Goal: Obtain resource: Obtain resource

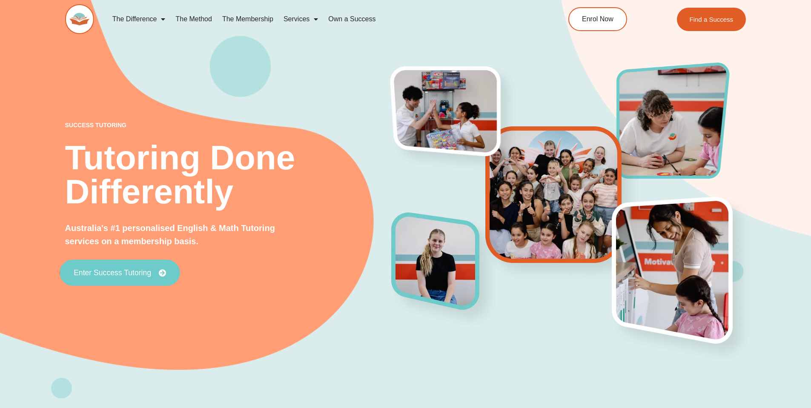
click at [135, 273] on span "Enter Success Tutoring" at bounding box center [112, 273] width 77 height 8
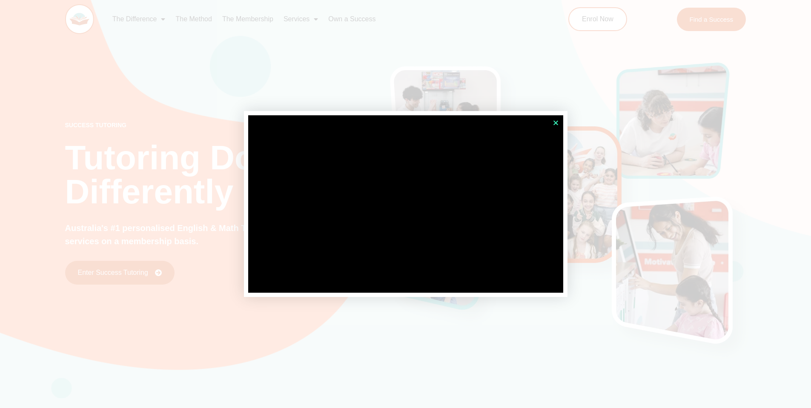
click at [558, 123] on icon "Close" at bounding box center [556, 123] width 6 height 6
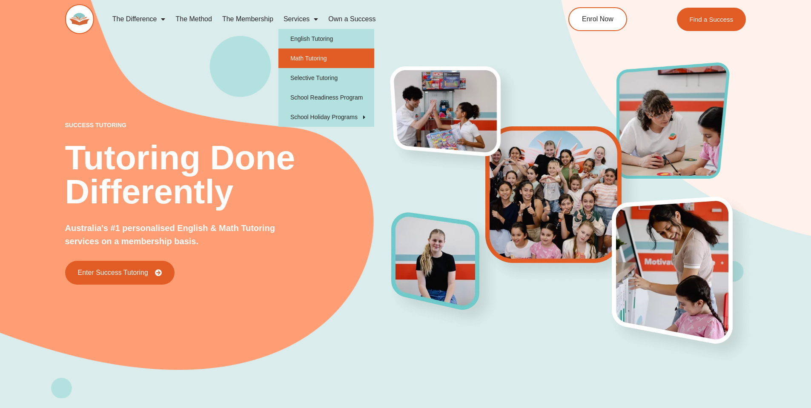
click at [311, 56] on link "Math Tutoring" at bounding box center [326, 59] width 96 height 20
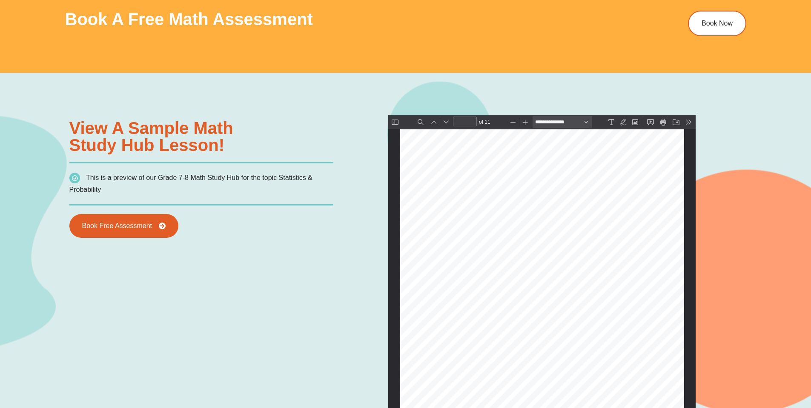
scroll to position [430, 0]
type input "*"
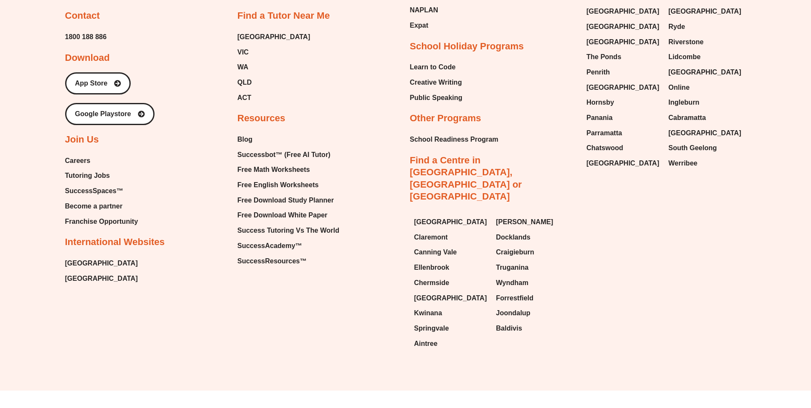
scroll to position [3209, 0]
click at [283, 167] on span "Free Math Worksheets" at bounding box center [274, 169] width 72 height 13
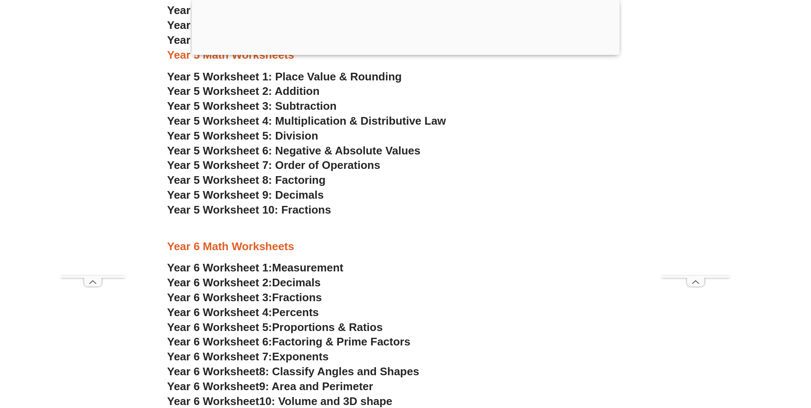
scroll to position [1829, 0]
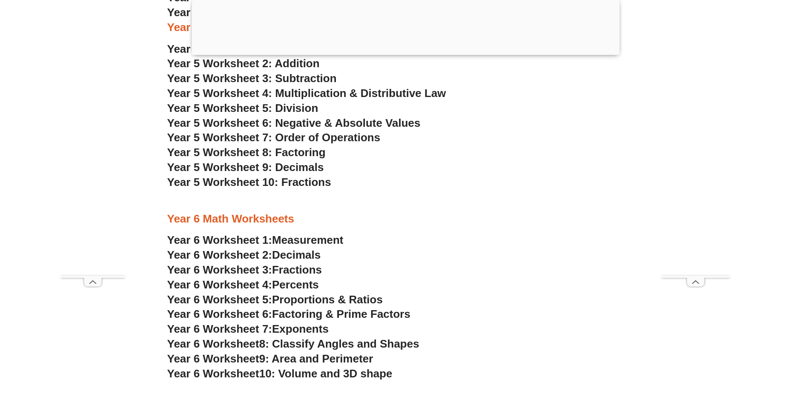
click at [225, 330] on span "Year 6 Worksheet 7:" at bounding box center [219, 329] width 105 height 13
click at [311, 254] on span "Decimals" at bounding box center [296, 255] width 49 height 13
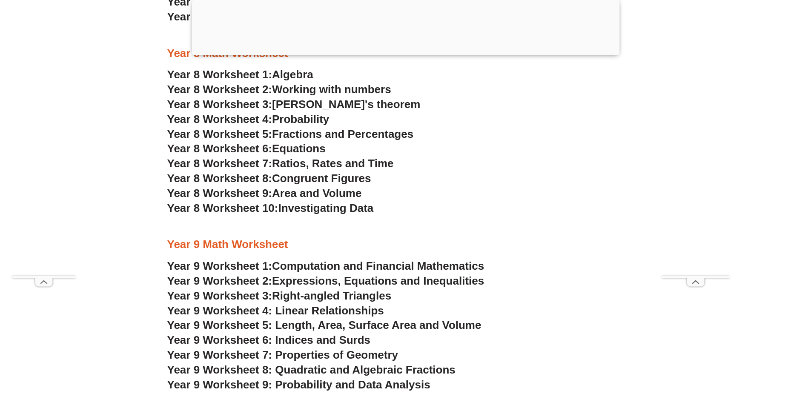
scroll to position [2808, 0]
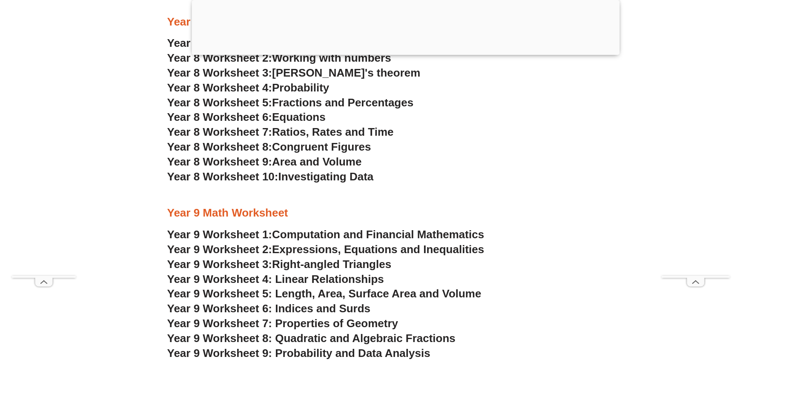
click at [242, 249] on span "Year 9 Worksheet 2:" at bounding box center [219, 249] width 105 height 13
